Goal: Task Accomplishment & Management: Manage account settings

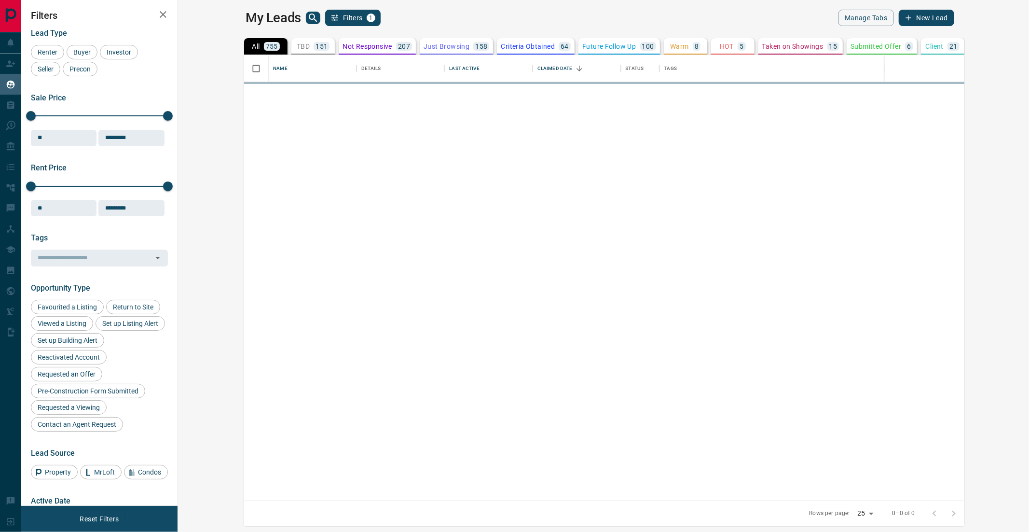
scroll to position [437, 838]
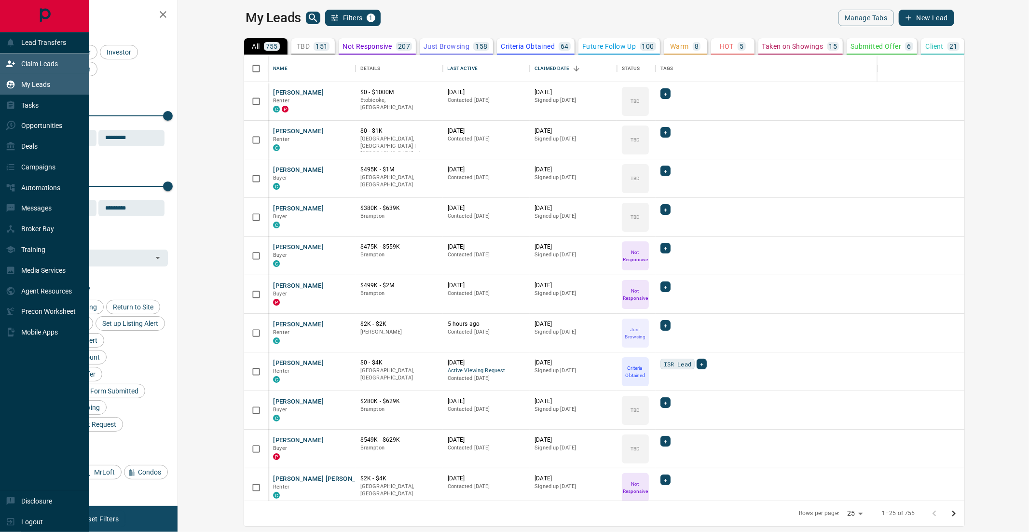
click at [6, 64] on icon at bounding box center [11, 64] width 10 height 10
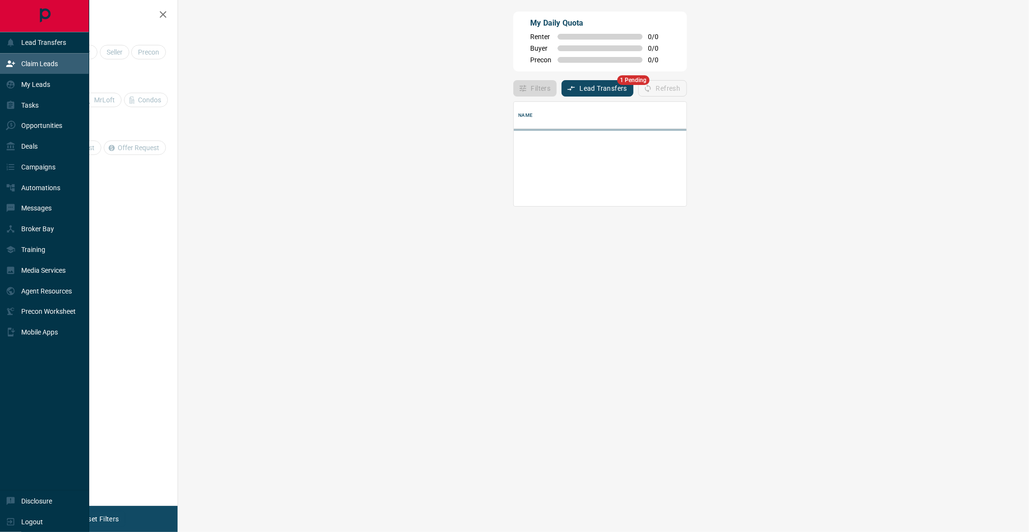
scroll to position [97, 822]
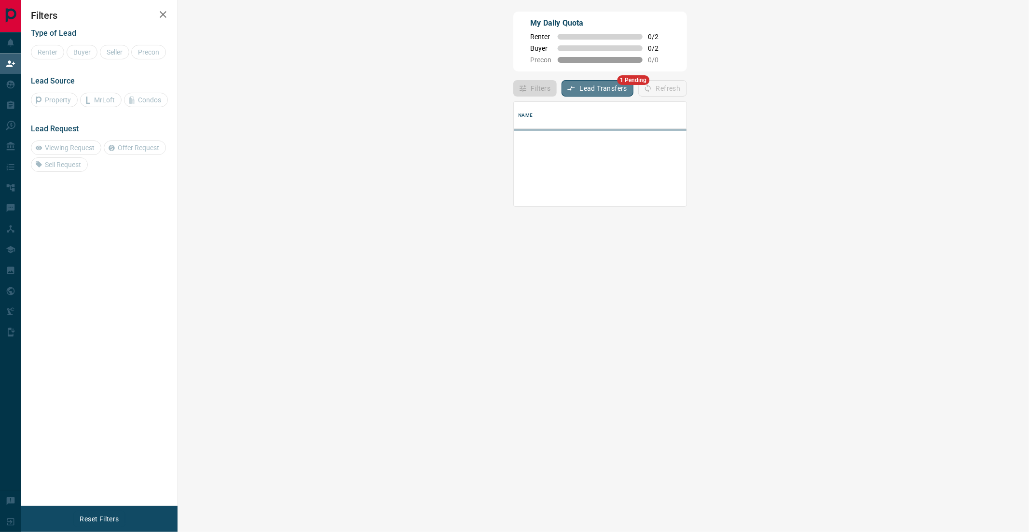
click at [562, 84] on button "Lead Transfers" at bounding box center [598, 88] width 72 height 16
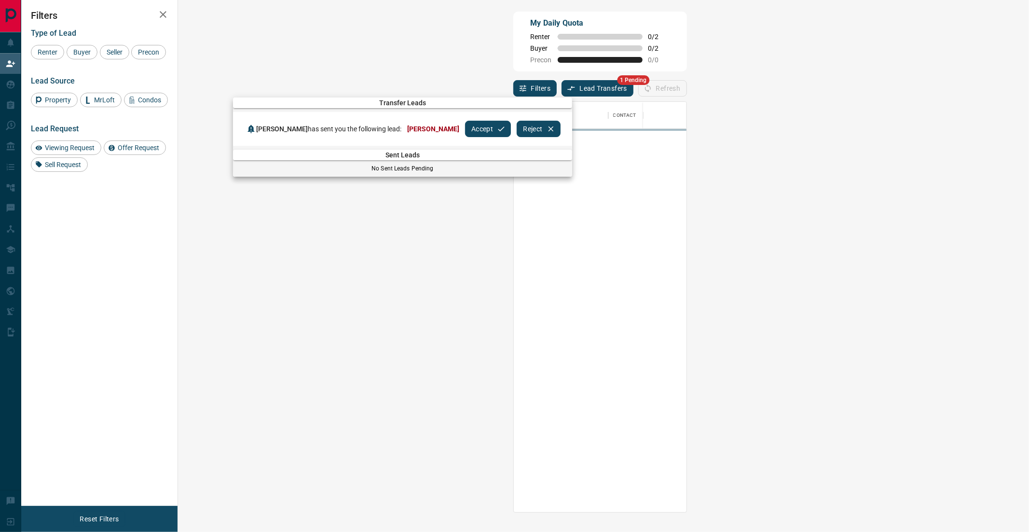
scroll to position [401, 822]
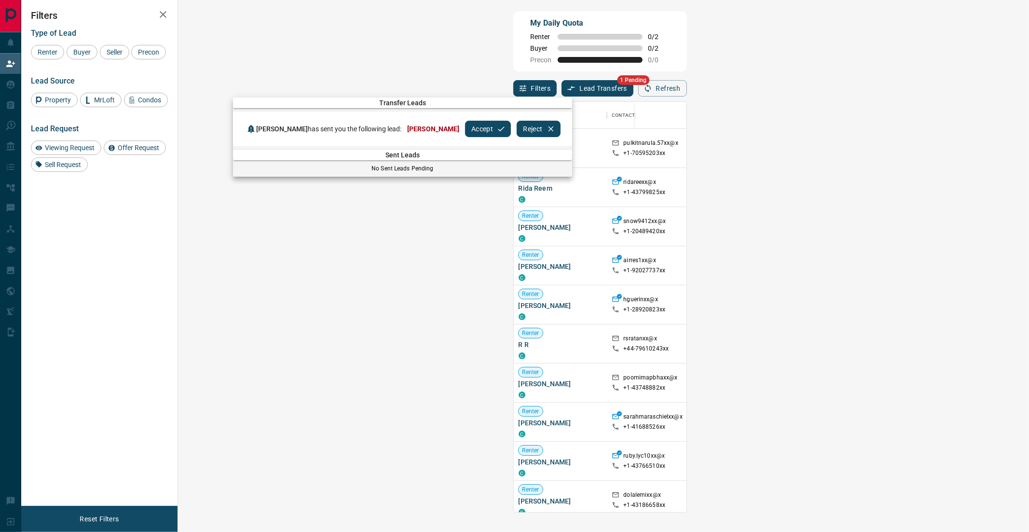
click at [465, 126] on button "Accept" at bounding box center [488, 129] width 46 height 16
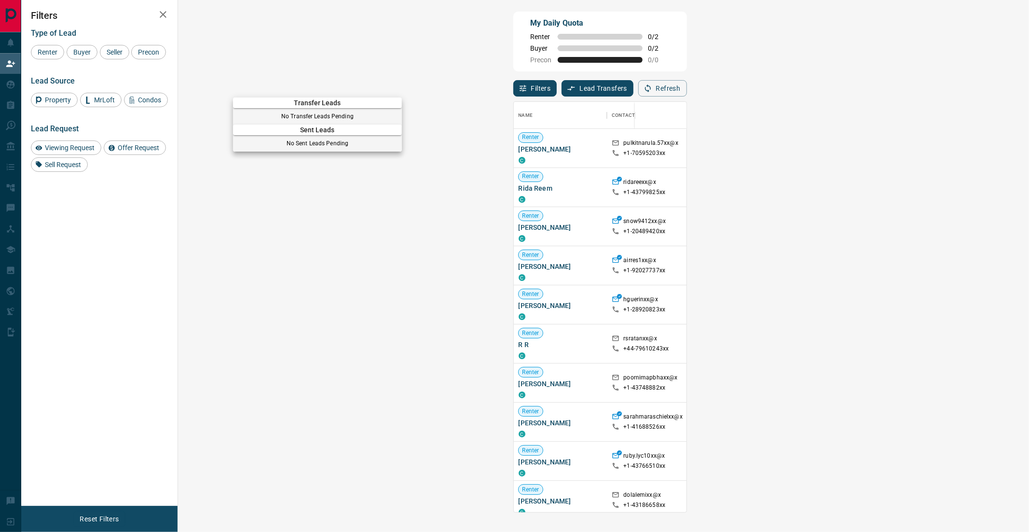
click at [534, 53] on div at bounding box center [514, 266] width 1029 height 532
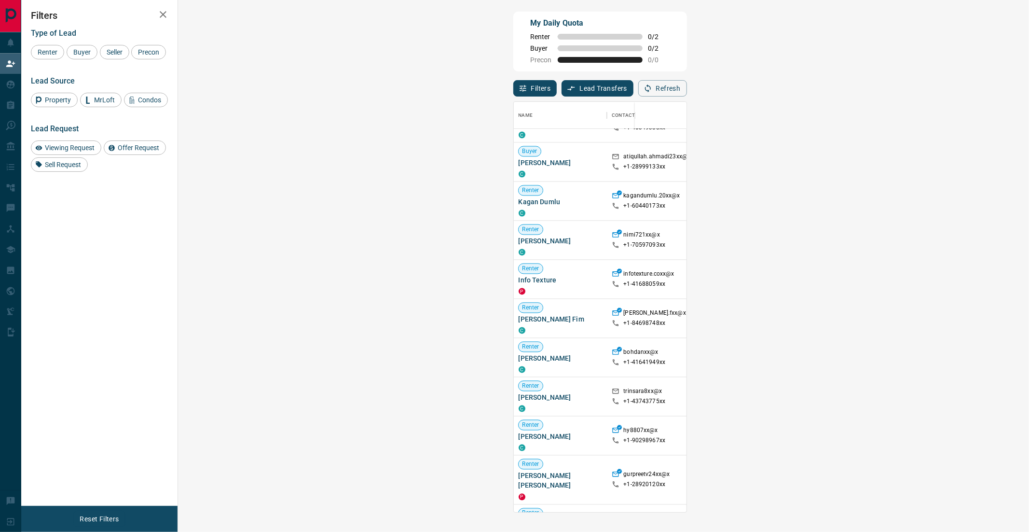
scroll to position [712, 0]
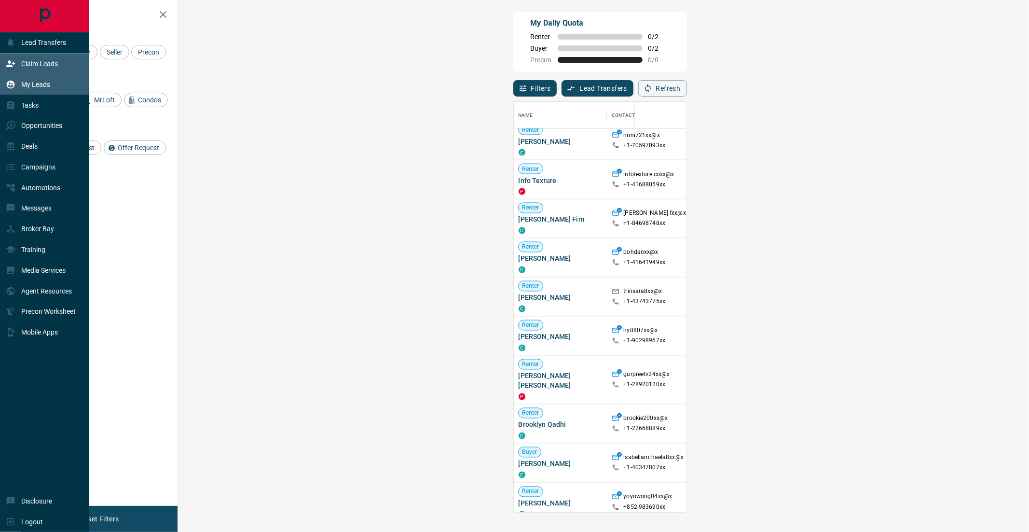
click at [34, 85] on p "My Leads" at bounding box center [35, 85] width 29 height 8
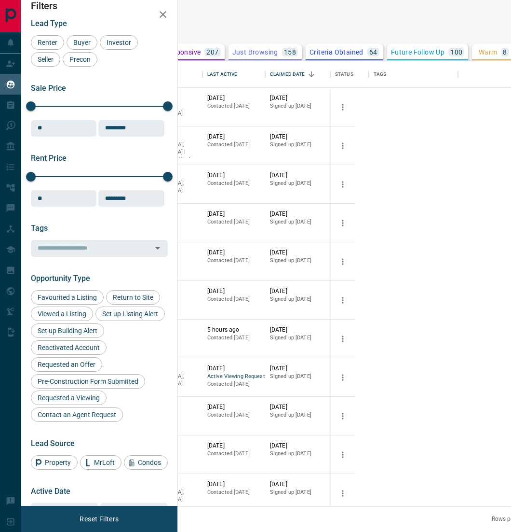
scroll to position [21, 0]
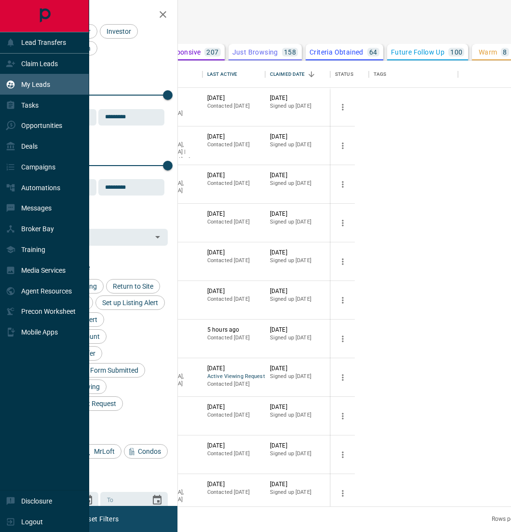
click at [10, 88] on icon at bounding box center [11, 84] width 8 height 8
click at [34, 57] on div "Claim Leads" at bounding box center [32, 64] width 52 height 16
